Goal: Task Accomplishment & Management: Use online tool/utility

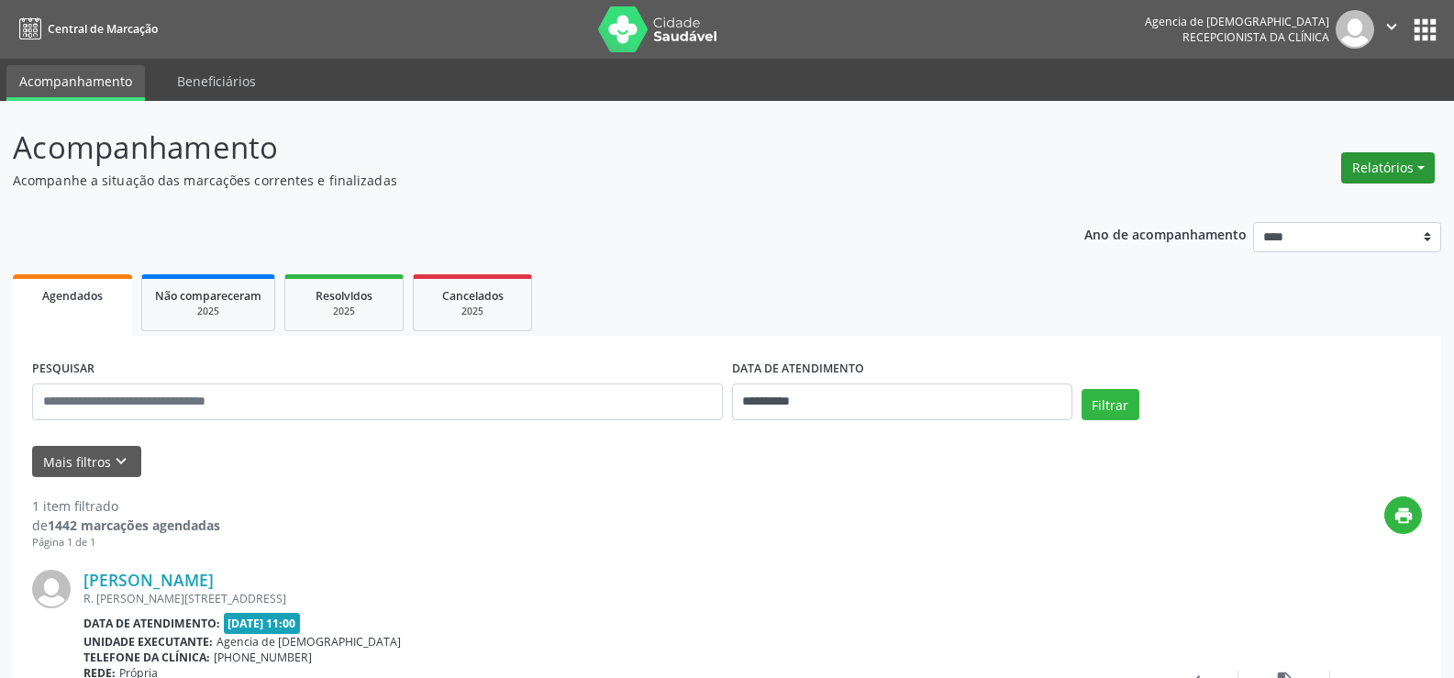
click at [1431, 165] on button "Relatórios" at bounding box center [1388, 167] width 94 height 31
click at [1275, 205] on link "Agendamentos" at bounding box center [1336, 207] width 197 height 26
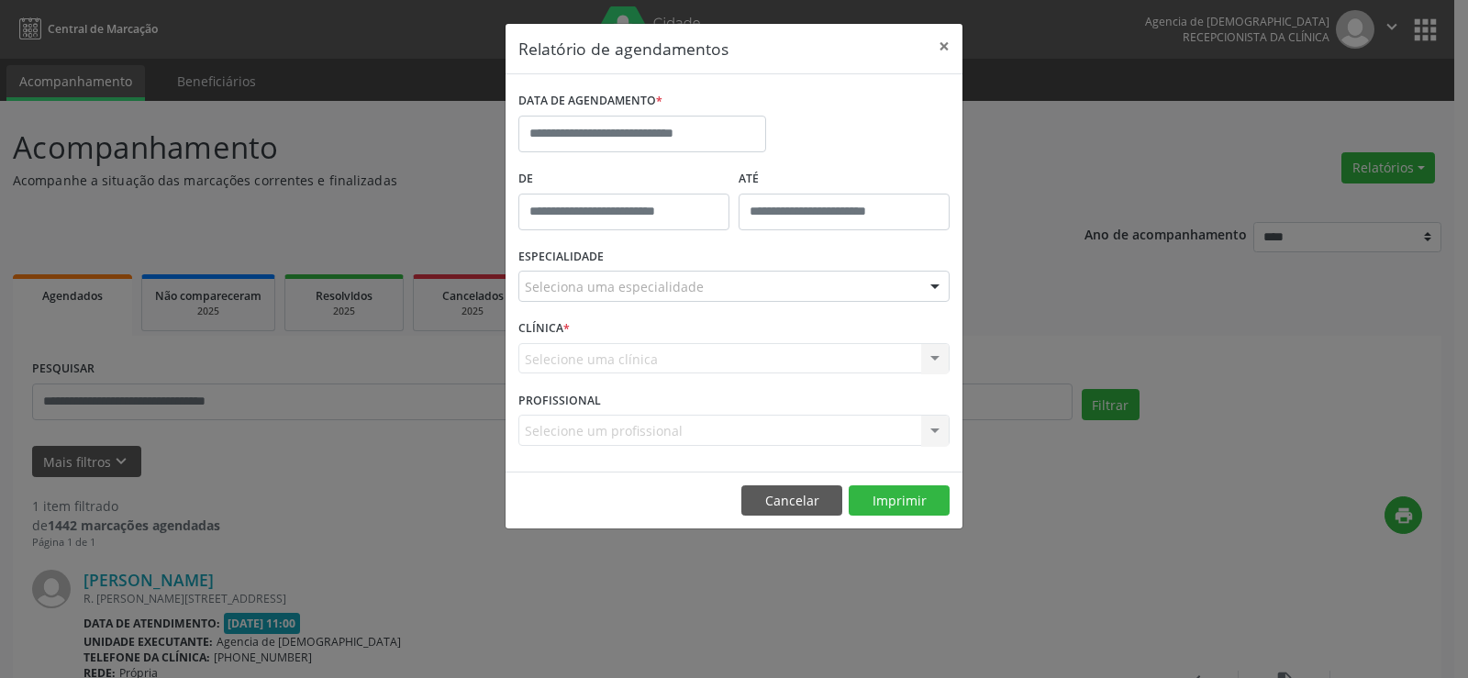
click at [708, 162] on div "DATA DE AGENDAMENTO *" at bounding box center [642, 126] width 257 height 78
click at [708, 146] on input "text" at bounding box center [642, 134] width 248 height 37
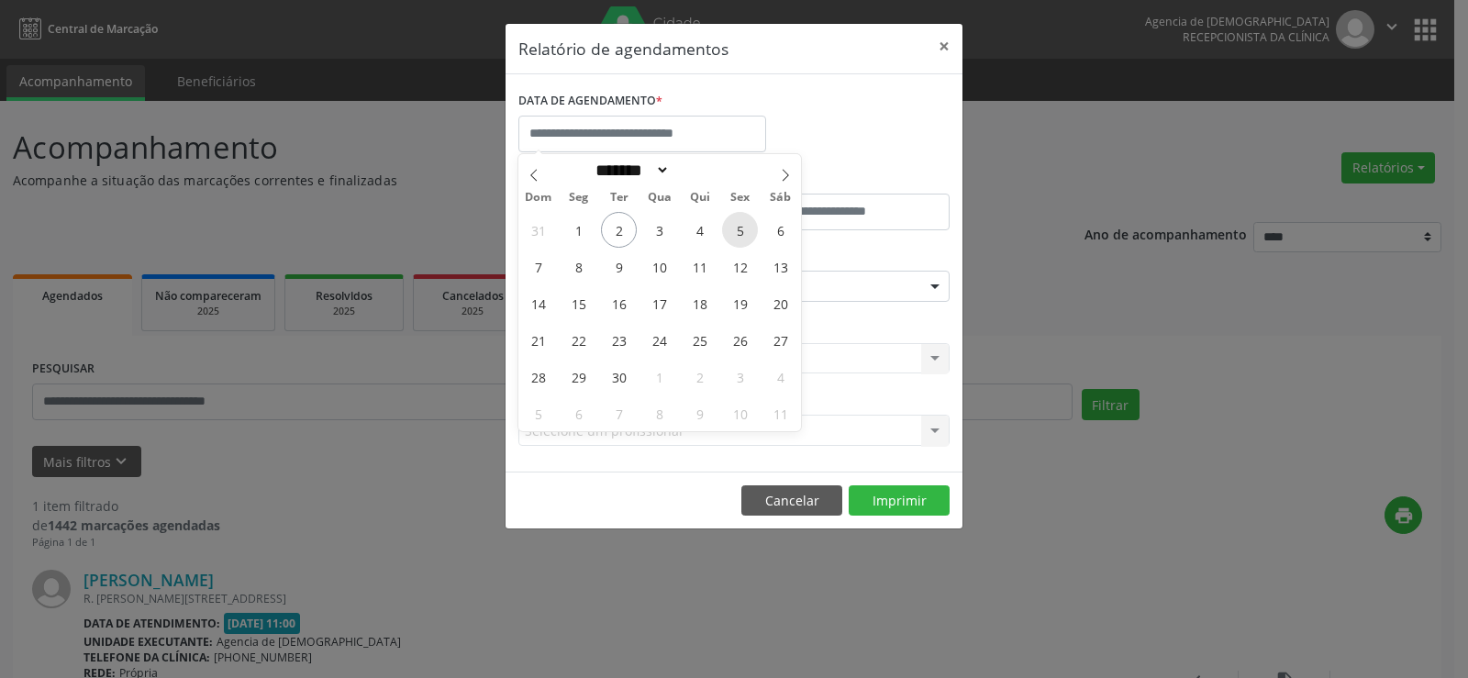
click at [732, 227] on span "5" at bounding box center [740, 230] width 36 height 36
type input "**********"
click at [732, 227] on span "5" at bounding box center [740, 230] width 36 height 36
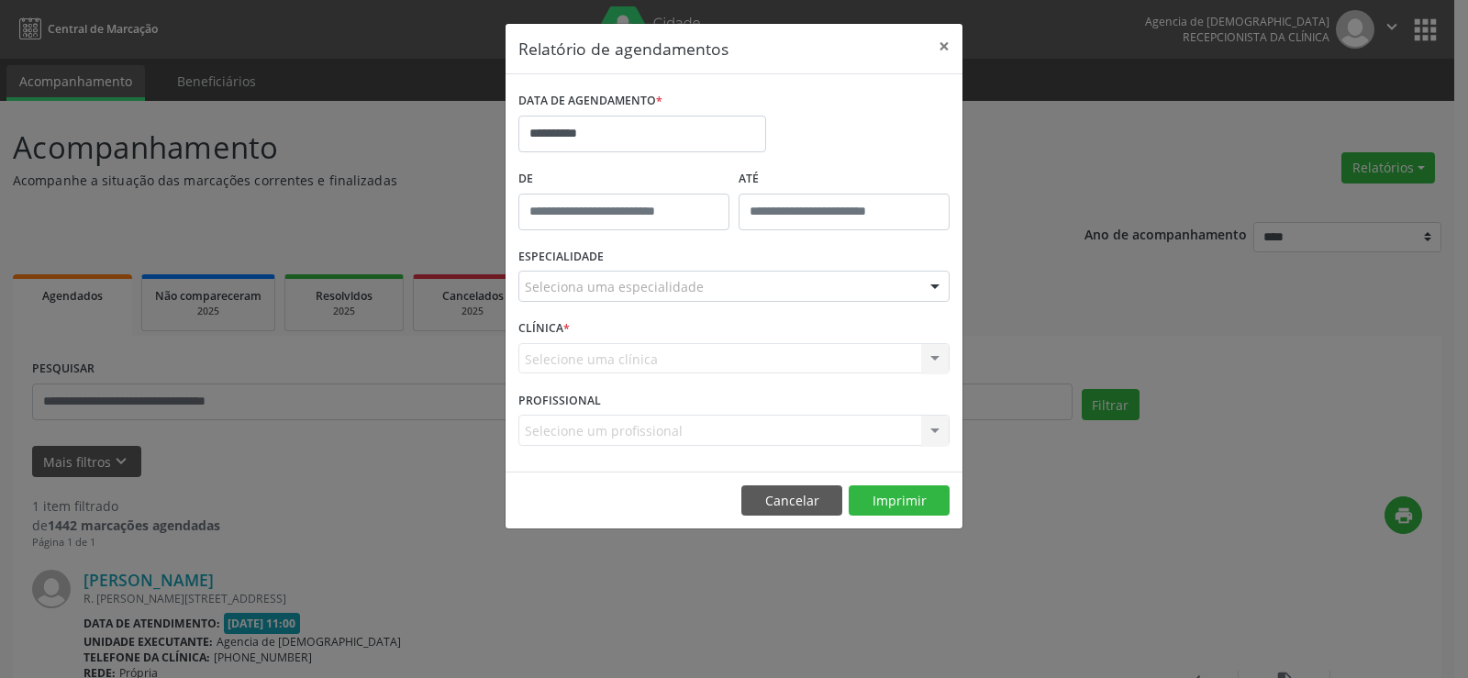
click at [745, 283] on div "Seleciona uma especialidade" at bounding box center [733, 286] width 431 height 31
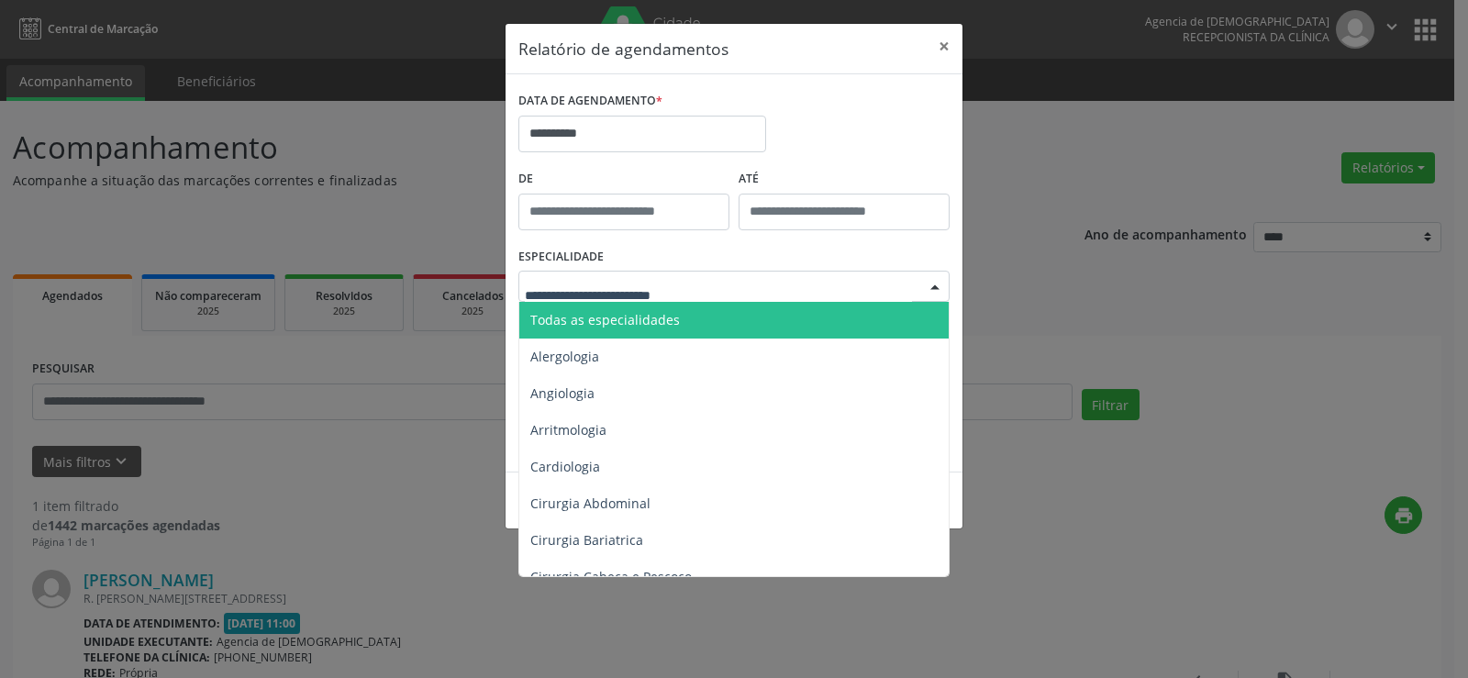
click at [752, 316] on span "Todas as especialidades" at bounding box center [735, 320] width 432 height 37
